Goal: Information Seeking & Learning: Learn about a topic

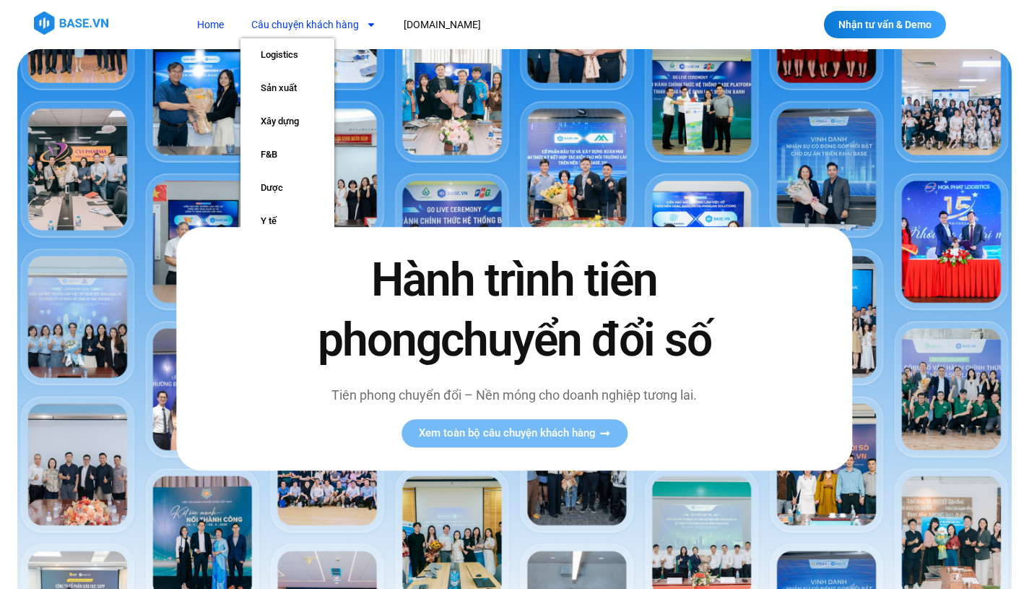
click at [359, 30] on span "Menu" at bounding box center [367, 24] width 17 height 25
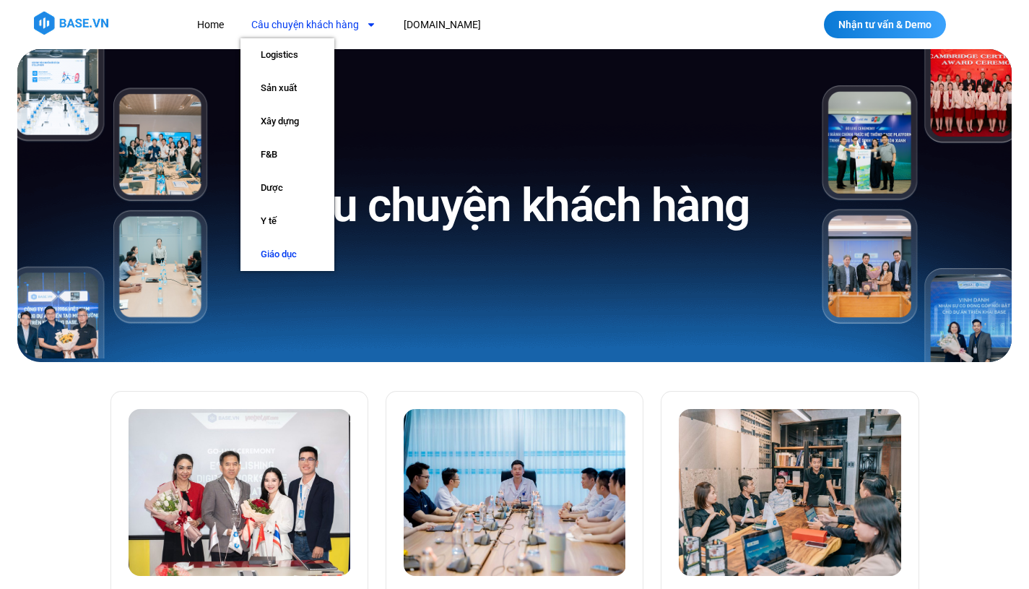
click at [287, 252] on link "Giáo dục" at bounding box center [287, 254] width 94 height 33
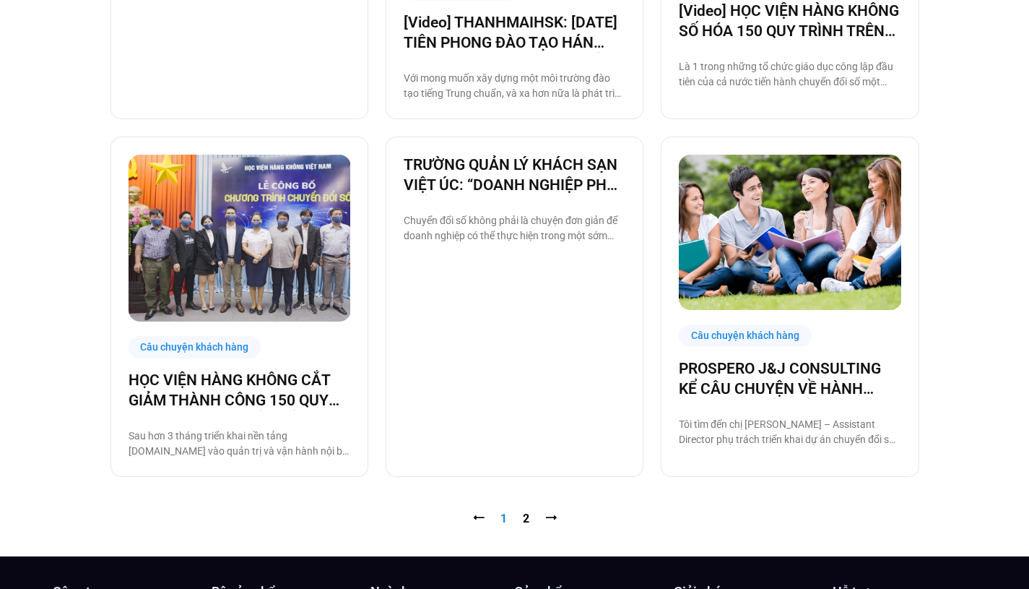
scroll to position [1332, 0]
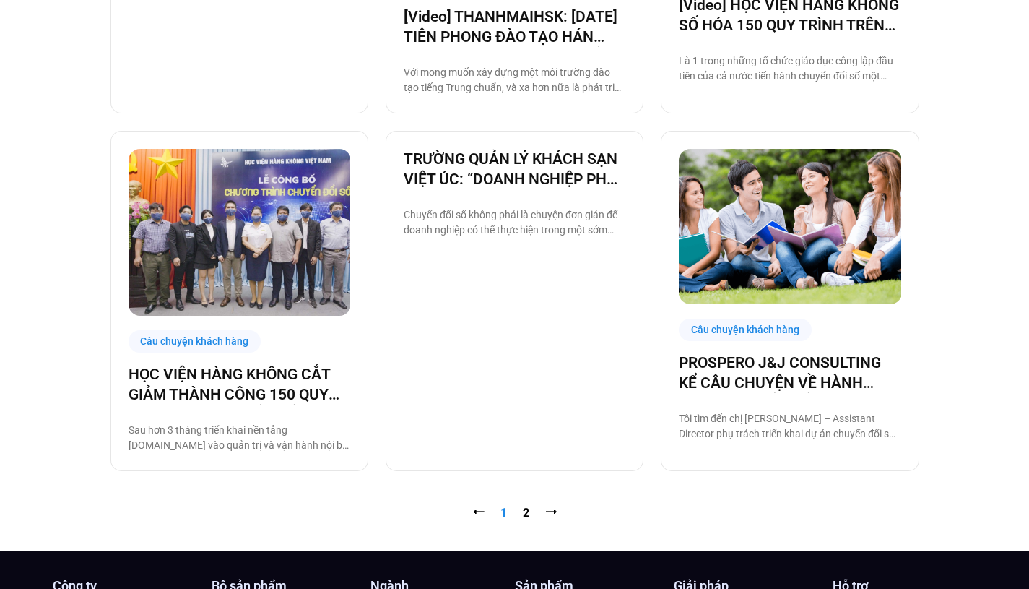
click at [524, 513] on link "Trang 2" at bounding box center [526, 513] width 6 height 14
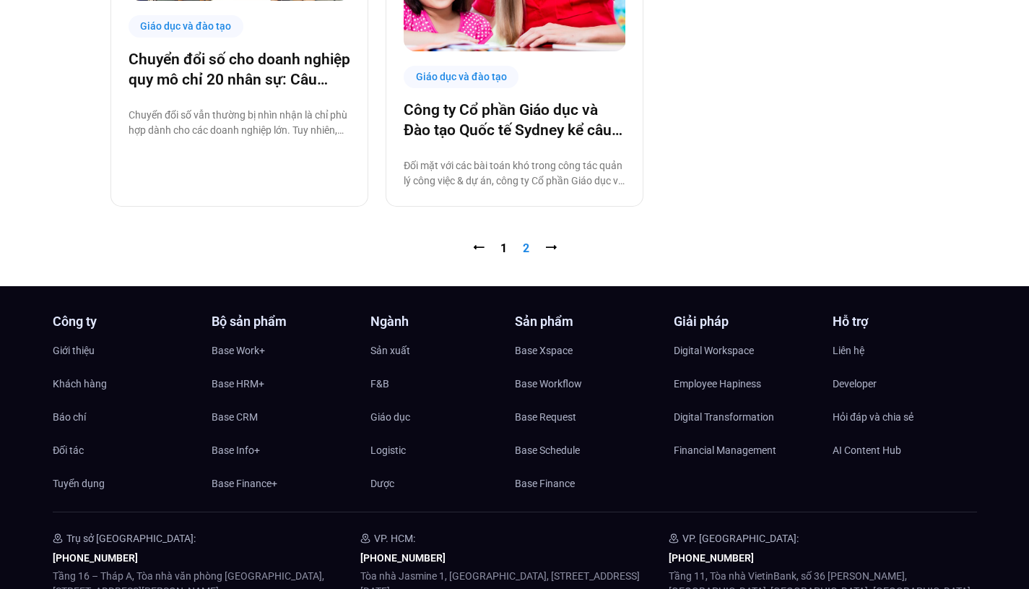
scroll to position [529, 0]
